Goal: Navigation & Orientation: Go to known website

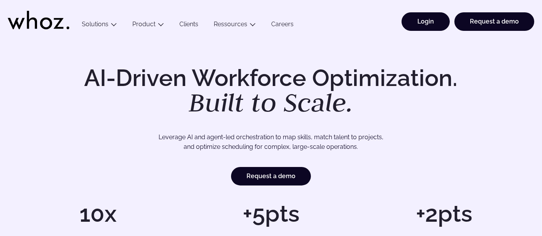
click at [428, 30] on link "Login" at bounding box center [426, 21] width 48 height 19
click at [446, 22] on link "Login" at bounding box center [426, 21] width 48 height 19
